Goal: Information Seeking & Learning: Understand process/instructions

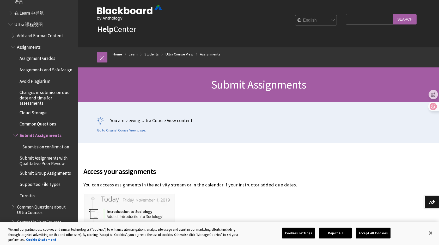
scroll to position [585, 0]
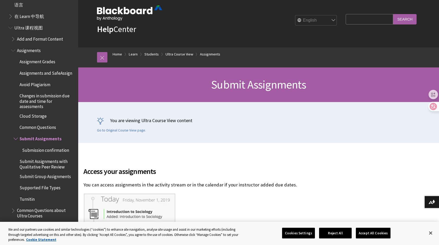
click at [22, 50] on span "Assignments" at bounding box center [29, 49] width 24 height 7
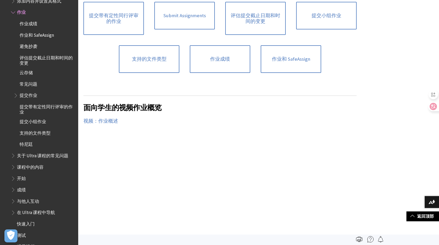
scroll to position [130, 0]
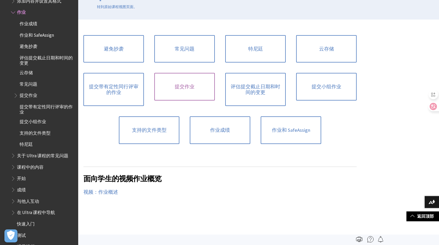
click at [193, 88] on link "提交作业" at bounding box center [184, 87] width 60 height 28
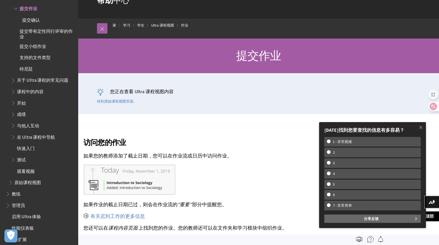
scroll to position [26, 0]
